Goal: Task Accomplishment & Management: Manage account settings

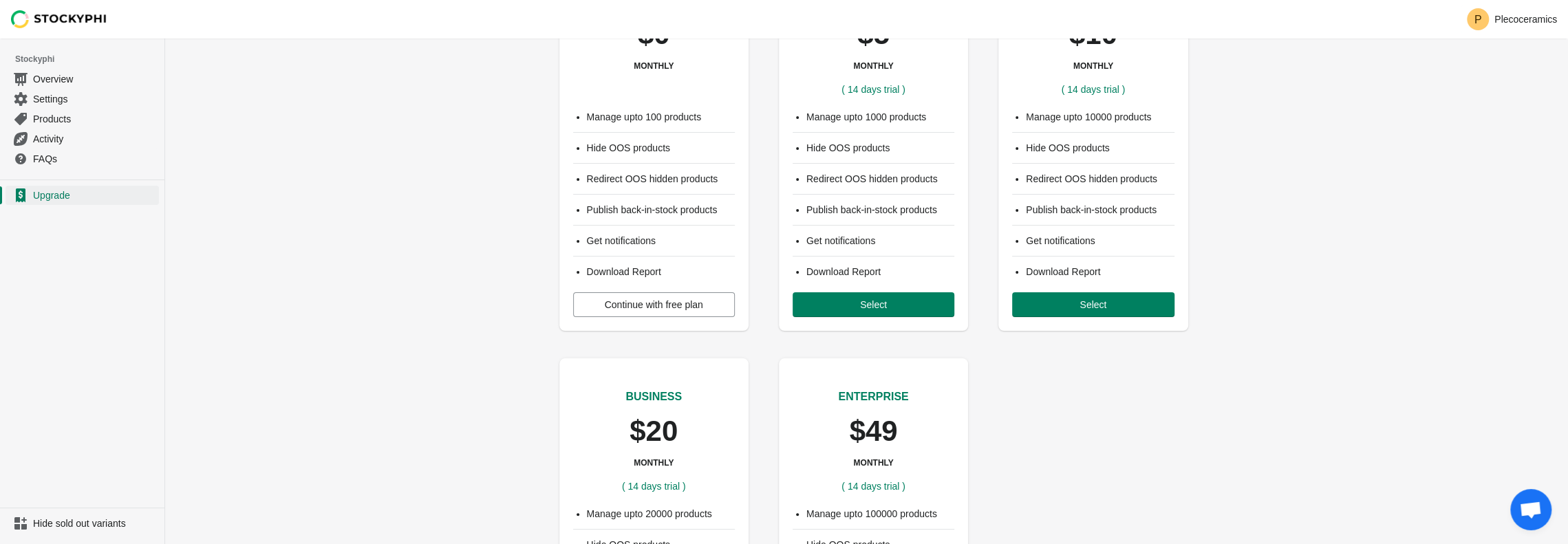
scroll to position [138, 0]
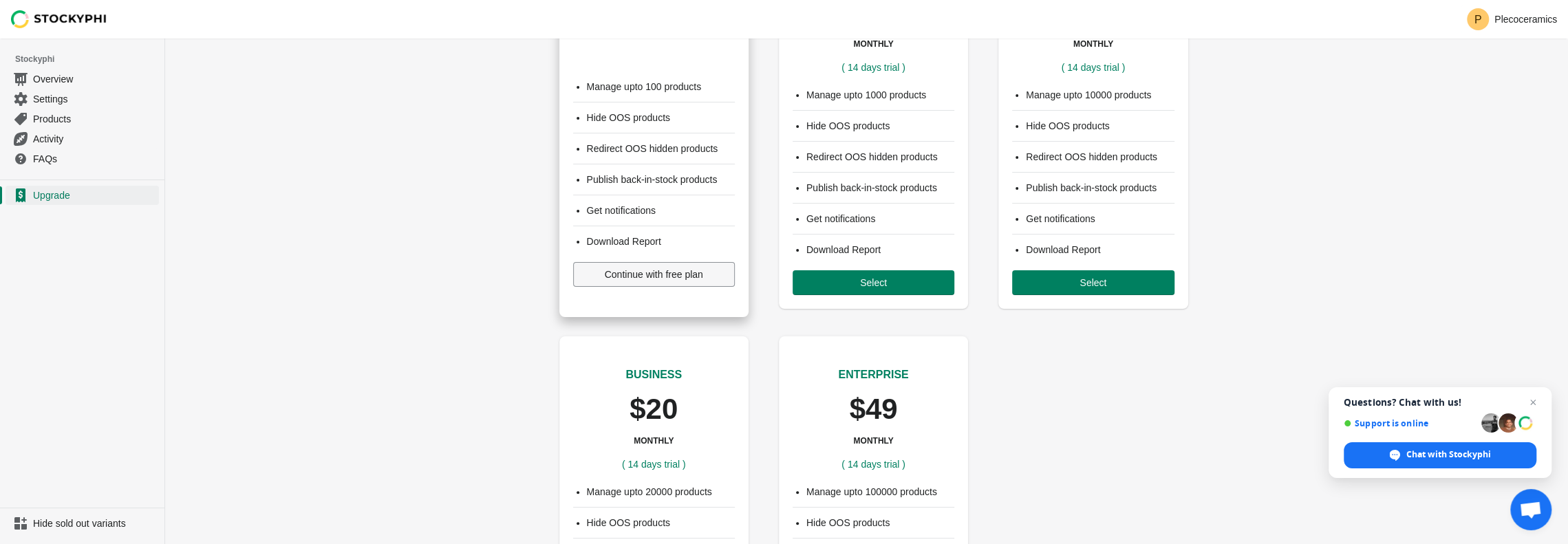
click at [634, 276] on span "Continue with free plan" at bounding box center [654, 274] width 98 height 11
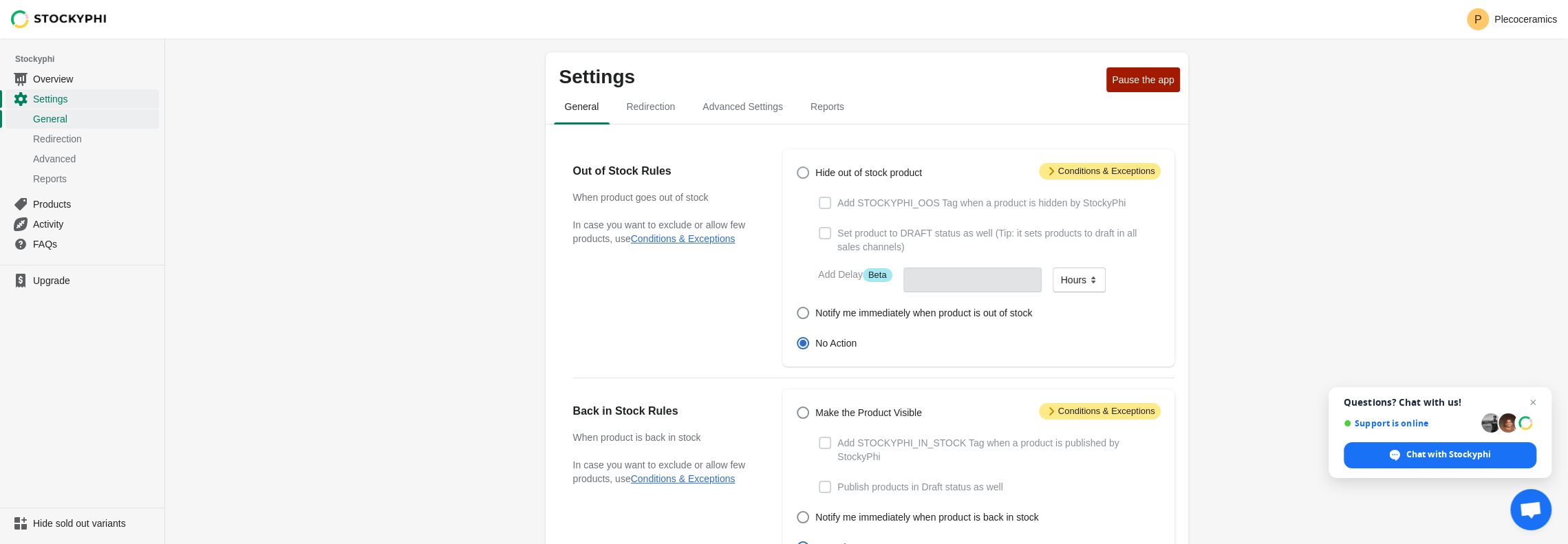
click at [870, 176] on span "Hide out of stock product" at bounding box center [868, 172] width 107 height 13
click at [797, 167] on input "Hide out of stock product" at bounding box center [797, 166] width 1 height 1
radio input "true"
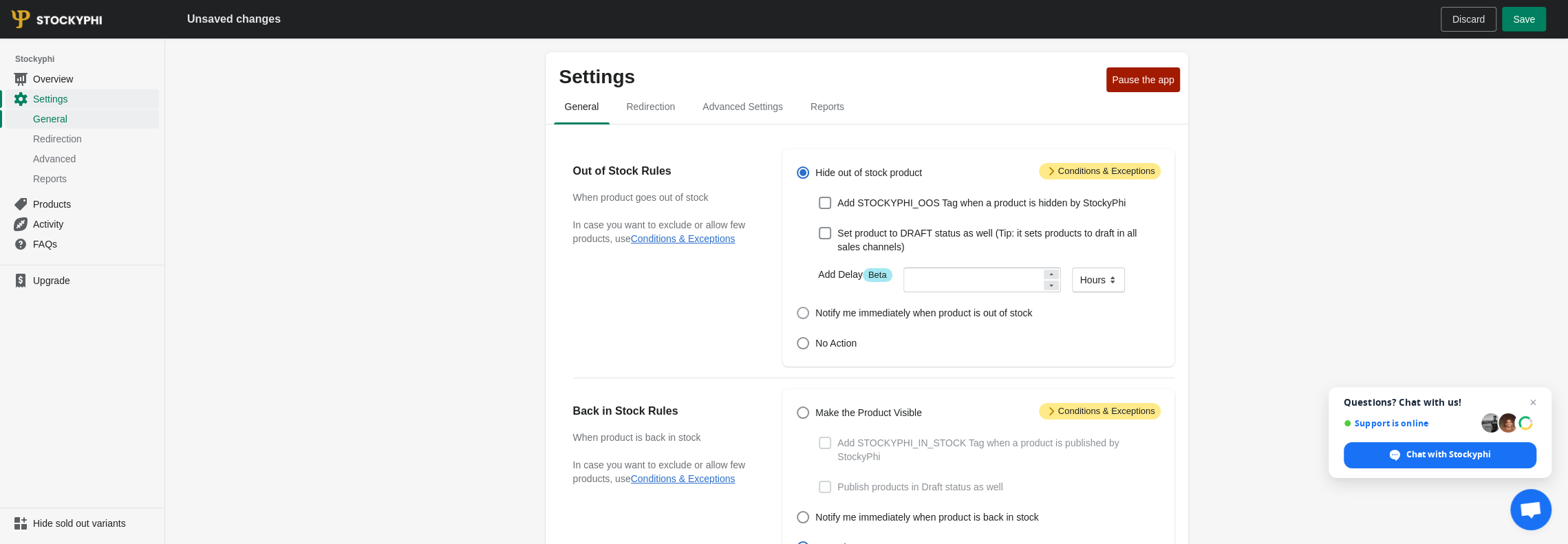
click at [803, 315] on span at bounding box center [803, 313] width 13 height 13
click at [797, 308] on input "Notify me immediately when product is out of stock" at bounding box center [797, 307] width 1 height 1
radio input "true"
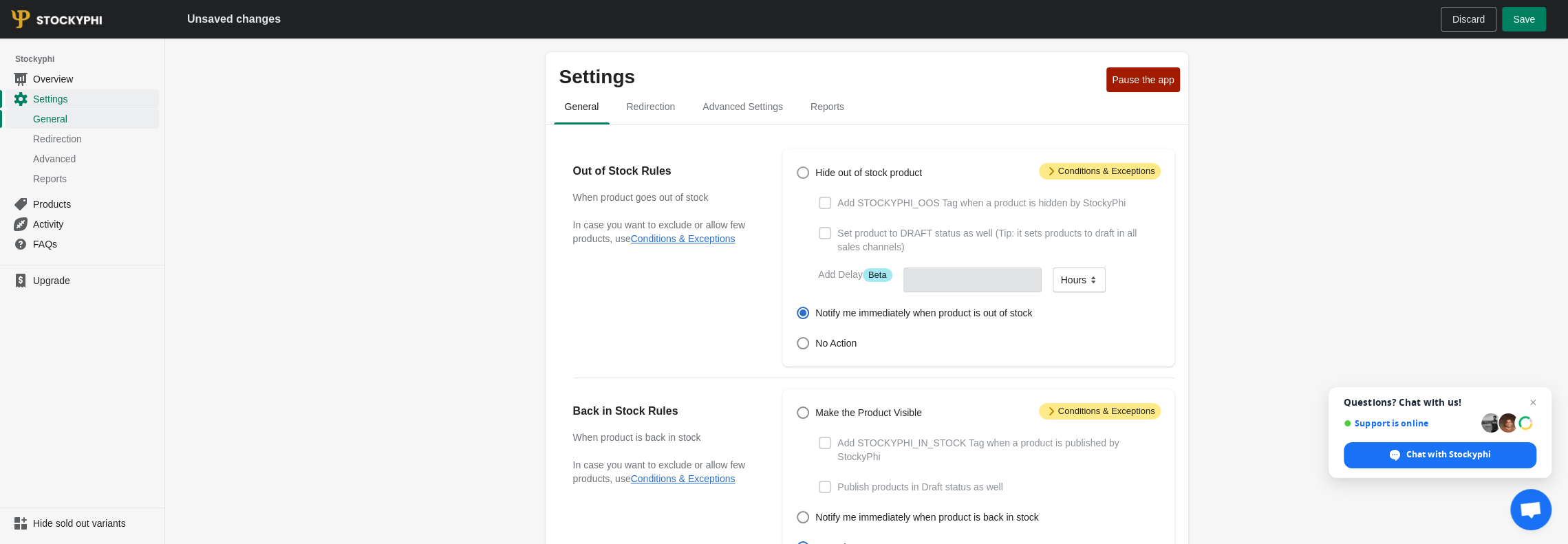
click at [807, 172] on span at bounding box center [803, 172] width 13 height 13
click at [797, 167] on input "Hide out of stock product" at bounding box center [797, 166] width 1 height 1
radio input "true"
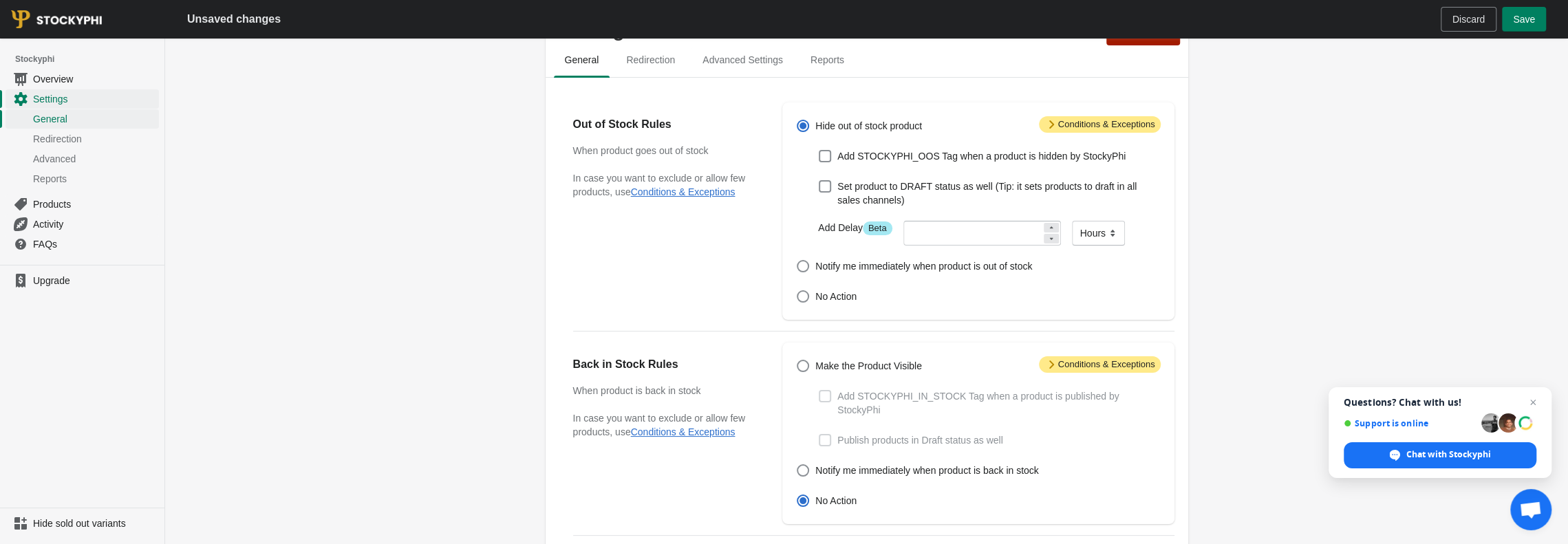
scroll to position [69, 0]
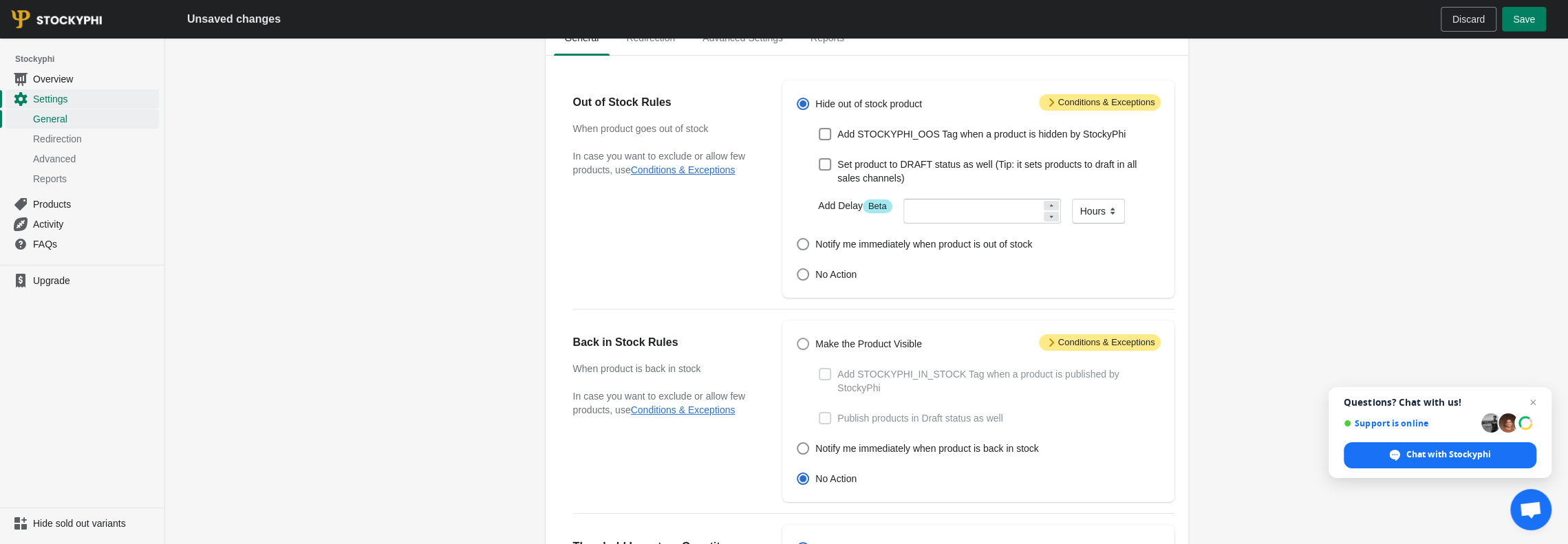
click at [841, 341] on span "Make the Product Visible" at bounding box center [868, 344] width 107 height 13
click at [797, 338] on input "Make the Product Visible" at bounding box center [797, 338] width 1 height 1
radio input "true"
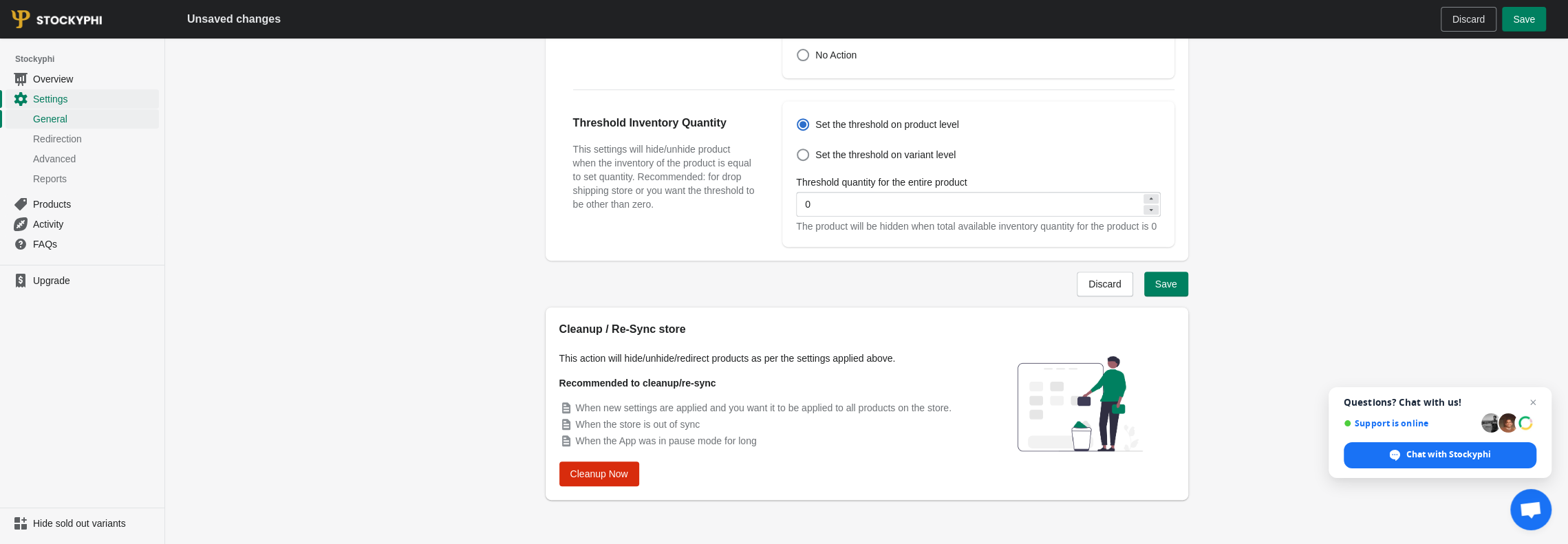
scroll to position [494, 0]
click at [1166, 283] on span "Save" at bounding box center [1166, 282] width 22 height 11
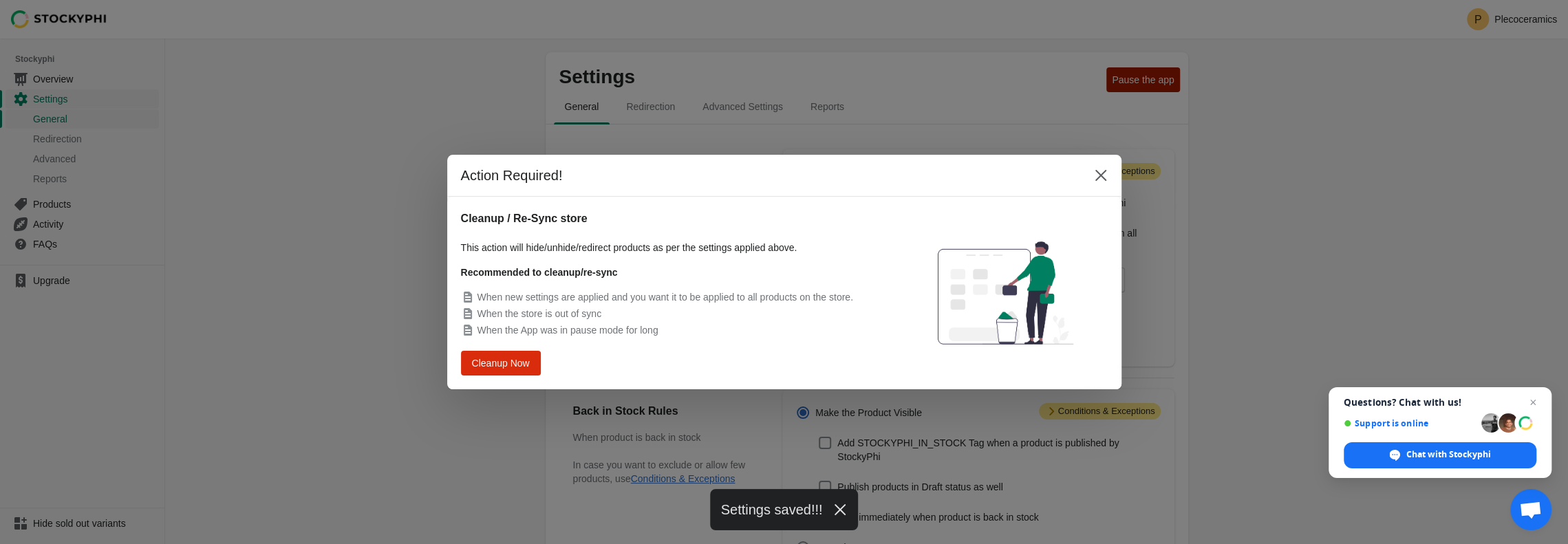
scroll to position [0, 0]
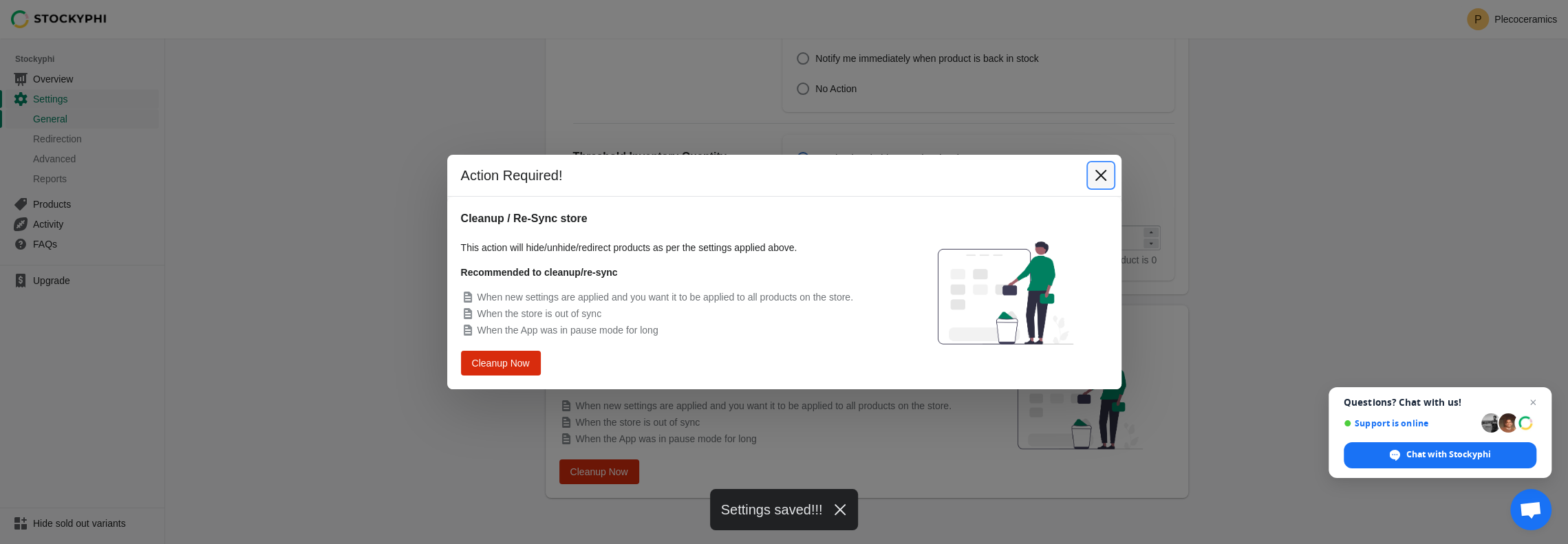
click at [1102, 176] on icon "Close" at bounding box center [1101, 175] width 13 height 13
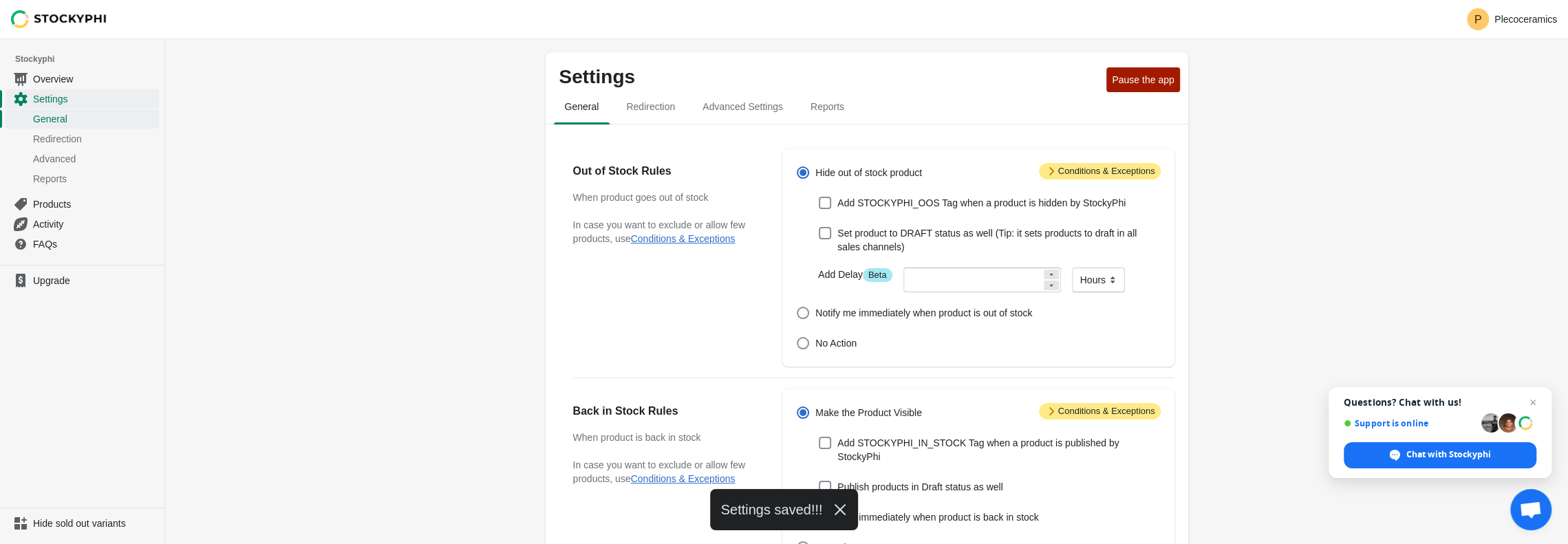
scroll to position [459, 0]
